Goal: Information Seeking & Learning: Learn about a topic

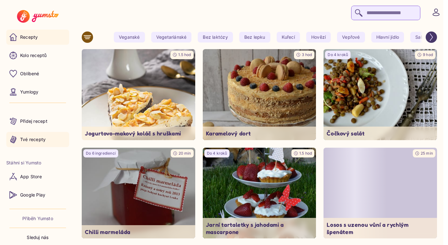
click at [38, 140] on p "Tvé recepty" at bounding box center [32, 139] width 25 height 6
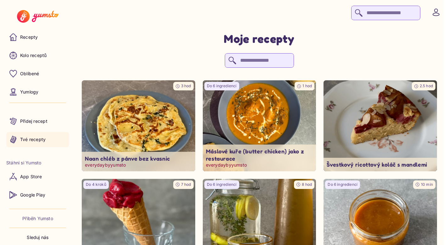
click at [155, 133] on img at bounding box center [138, 125] width 119 height 95
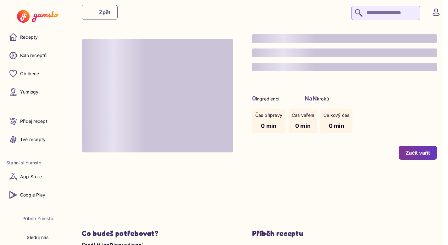
type input "*"
